Goal: Information Seeking & Learning: Find specific fact

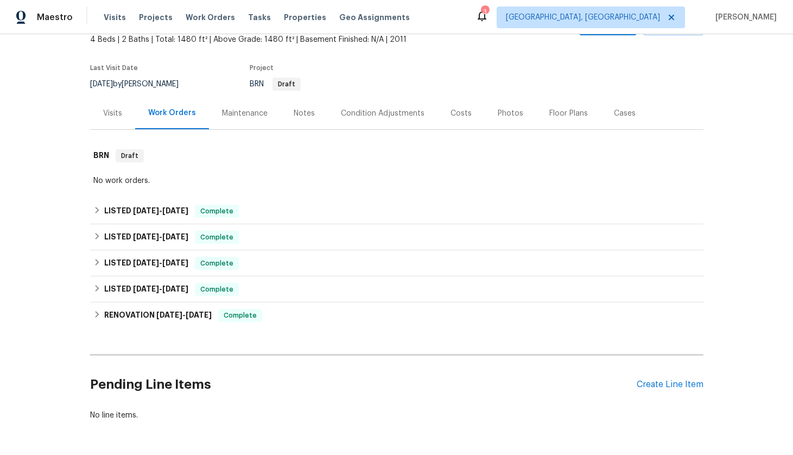
scroll to position [73, 0]
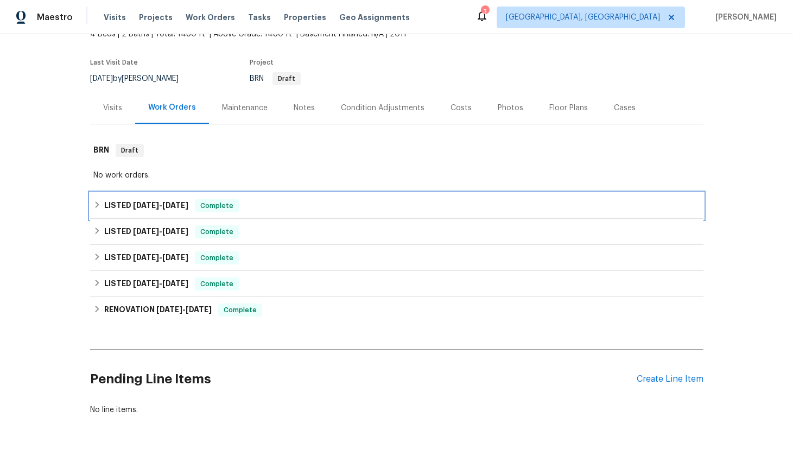
click at [168, 213] on div "LISTED [DATE] - [DATE] Complete" at bounding box center [397, 206] width 614 height 26
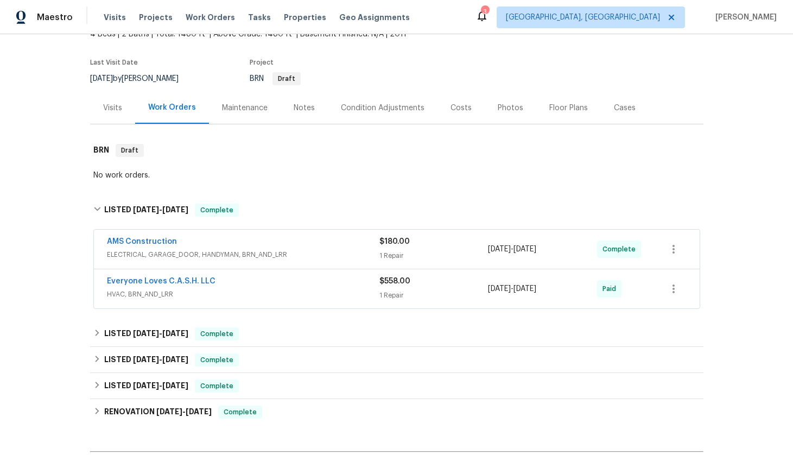
click at [207, 249] on span "ELECTRICAL, GARAGE_DOOR, HANDYMAN, BRN_AND_LRR" at bounding box center [243, 254] width 273 height 11
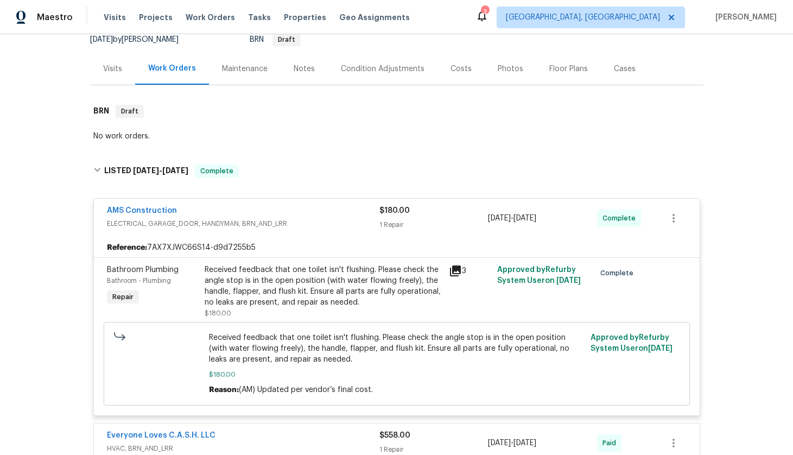
scroll to position [126, 0]
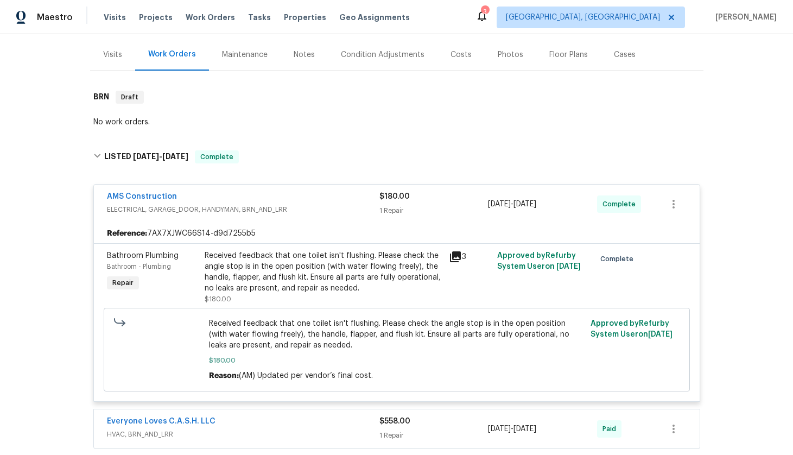
click at [293, 200] on div "AMS Construction" at bounding box center [243, 197] width 273 height 13
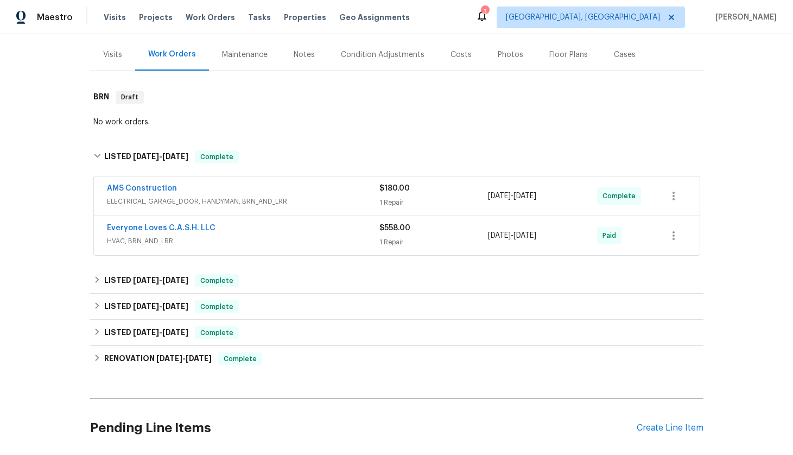
click at [267, 231] on div "Everyone Loves C.A.S.H. LLC" at bounding box center [243, 229] width 273 height 13
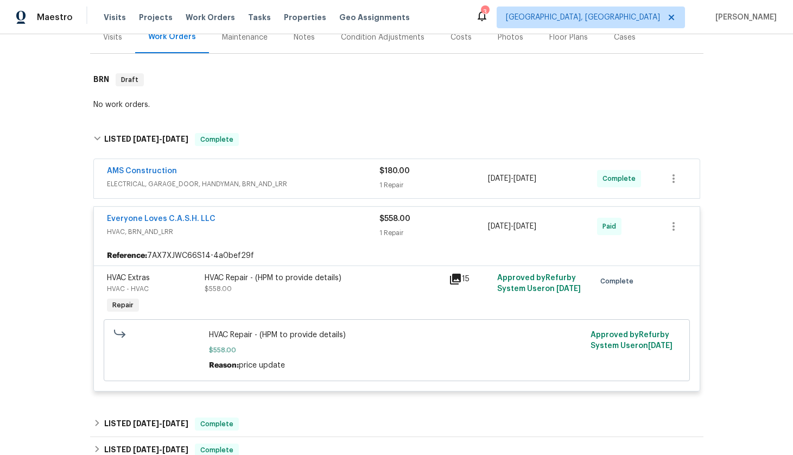
scroll to position [144, 0]
click at [269, 223] on div "Everyone Loves C.A.S.H. LLC" at bounding box center [243, 218] width 273 height 13
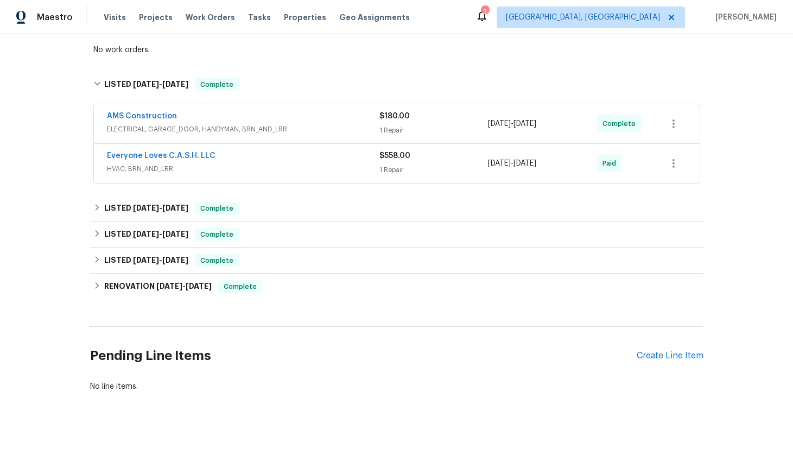
scroll to position [207, 0]
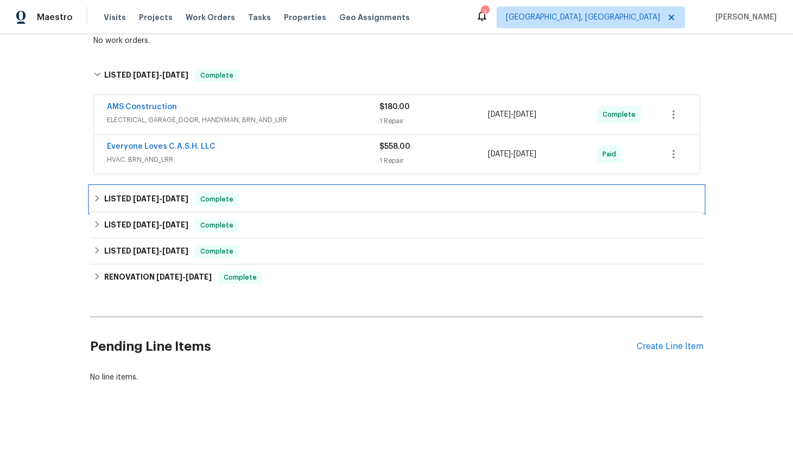
click at [269, 204] on div "LISTED [DATE] - [DATE] Complete" at bounding box center [396, 199] width 607 height 13
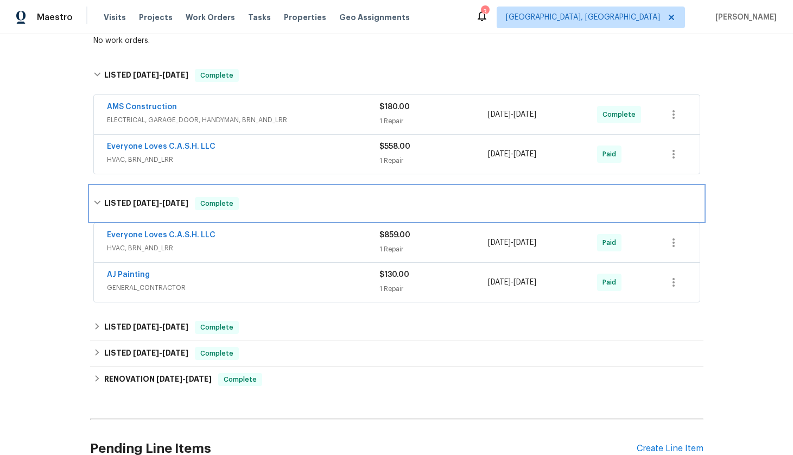
scroll to position [241, 0]
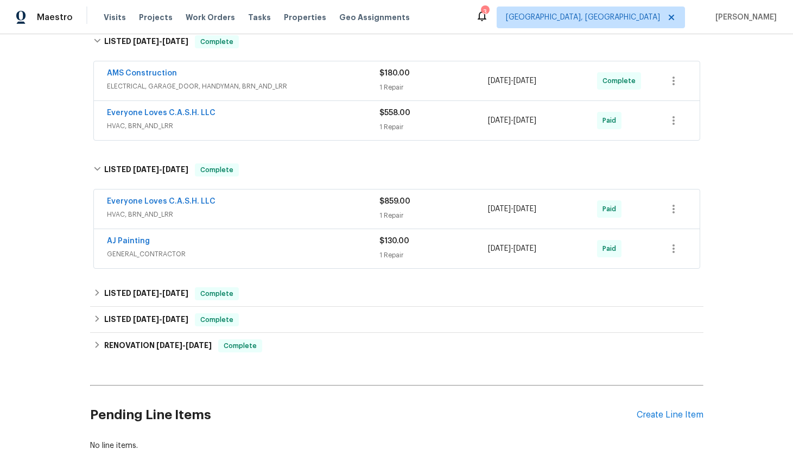
click at [285, 215] on span "HVAC, BRN_AND_LRR" at bounding box center [243, 214] width 273 height 11
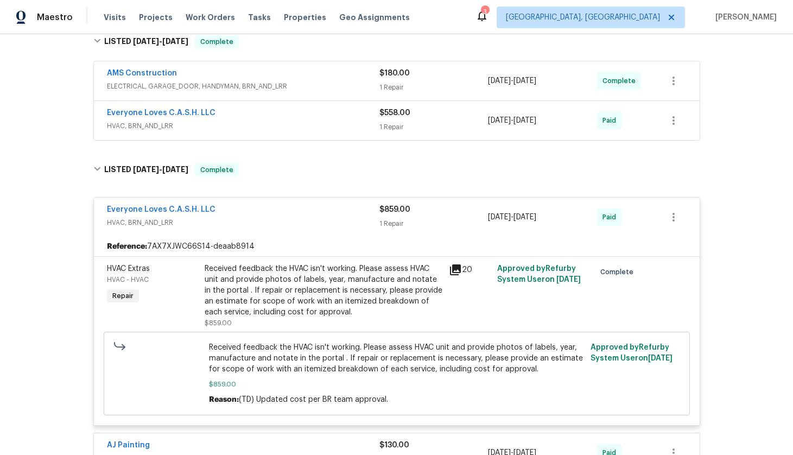
click at [285, 215] on div "Everyone Loves C.A.S.H. LLC" at bounding box center [243, 210] width 273 height 13
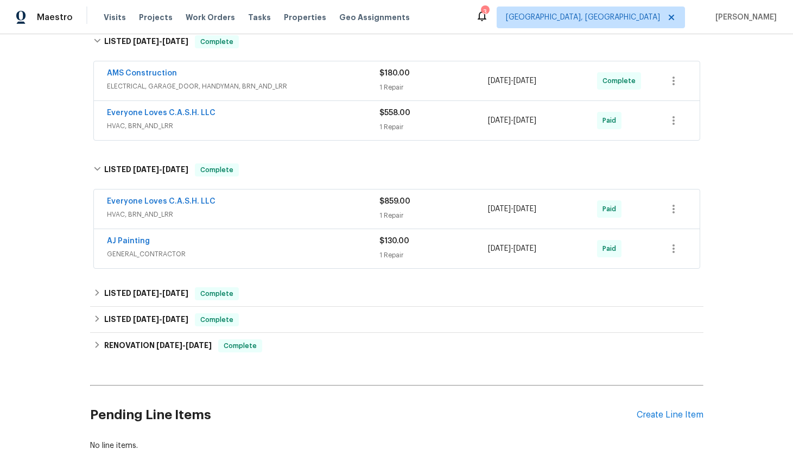
click at [292, 266] on div "AJ Painting GENERAL_CONTRACTOR $130.00 1 Repair [DATE] - [DATE] Paid" at bounding box center [397, 248] width 606 height 39
click at [295, 251] on span "GENERAL_CONTRACTOR" at bounding box center [243, 254] width 273 height 11
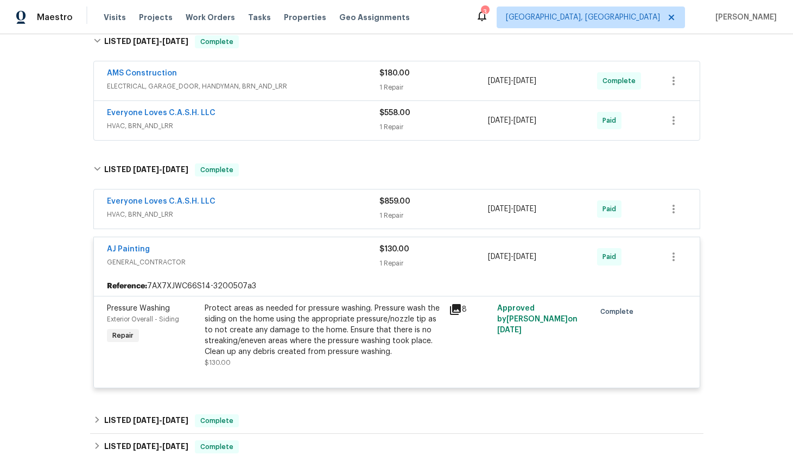
click at [295, 251] on div "AJ Painting" at bounding box center [243, 250] width 273 height 13
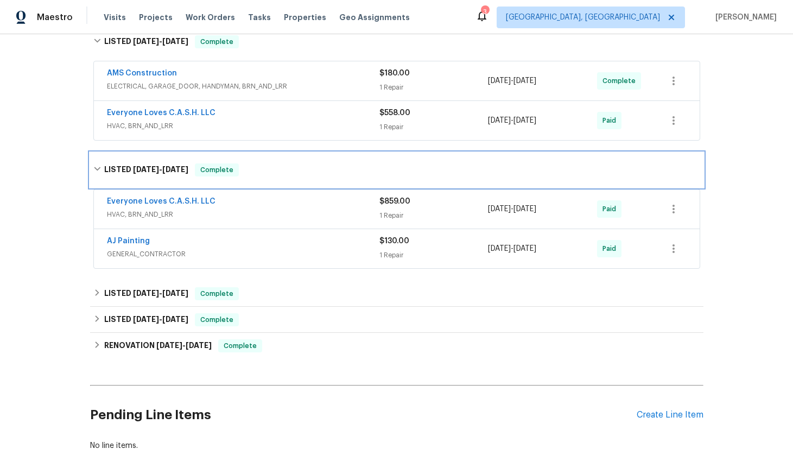
click at [159, 167] on span "[DATE] - [DATE]" at bounding box center [160, 170] width 55 height 8
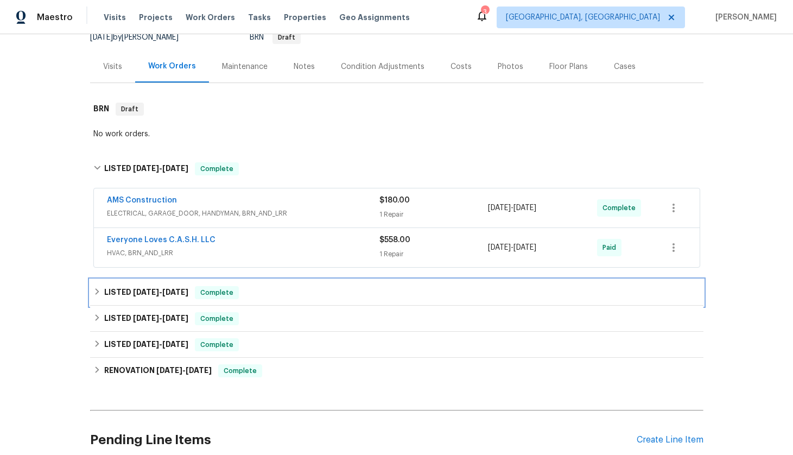
scroll to position [116, 0]
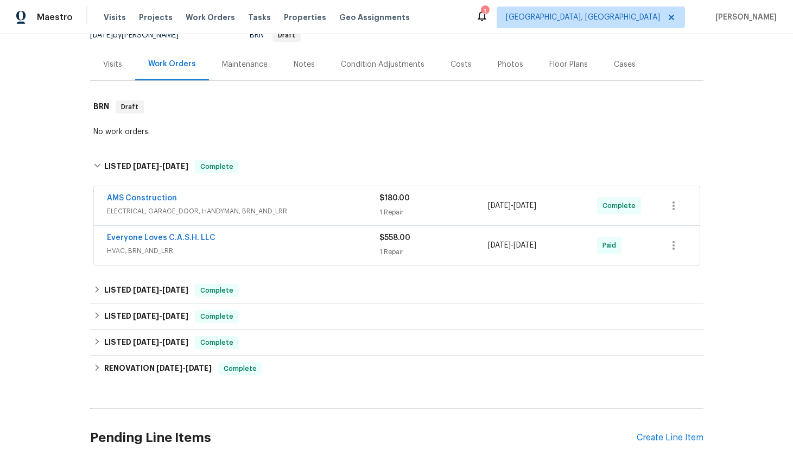
click at [242, 197] on div "AMS Construction" at bounding box center [243, 199] width 273 height 13
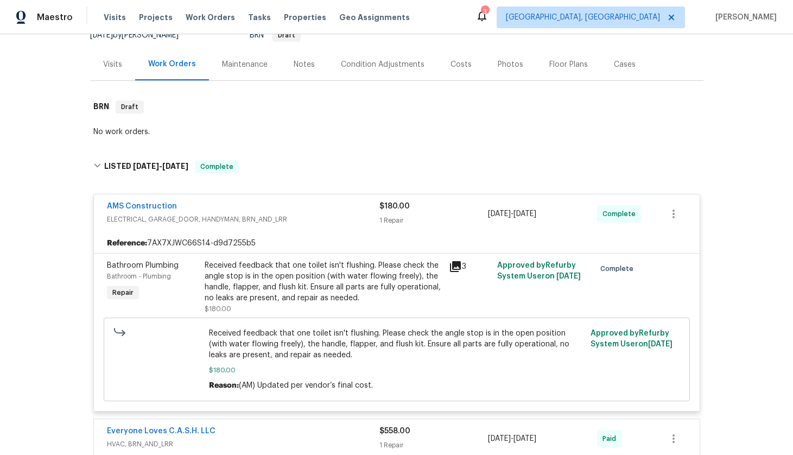
click at [242, 197] on div "AMS Construction ELECTRICAL, GARAGE_DOOR, HANDYMAN, BRN_AND_LRR $180.00 1 Repai…" at bounding box center [397, 213] width 606 height 39
